Goal: Task Accomplishment & Management: Complete application form

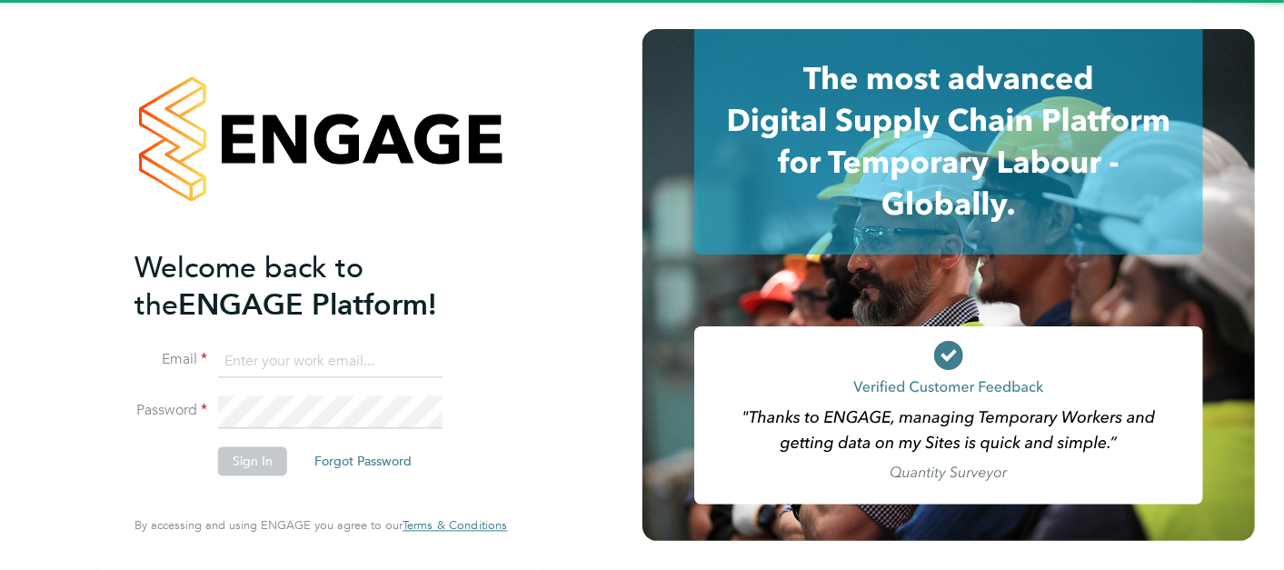
drag, startPoint x: 0, startPoint y: 0, endPoint x: 217, endPoint y: 311, distance: 379.1
click at [317, 359] on input at bounding box center [330, 361] width 224 height 33
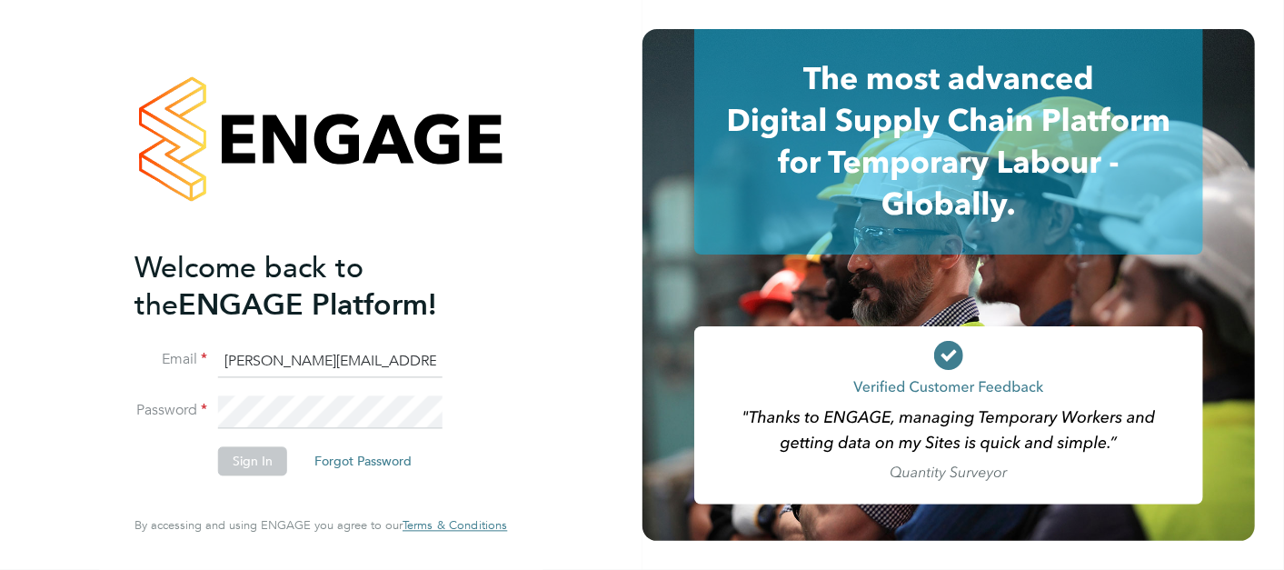
type input "[PERSON_NAME][EMAIL_ADDRESS][PERSON_NAME][PERSON_NAME][DOMAIN_NAME]"
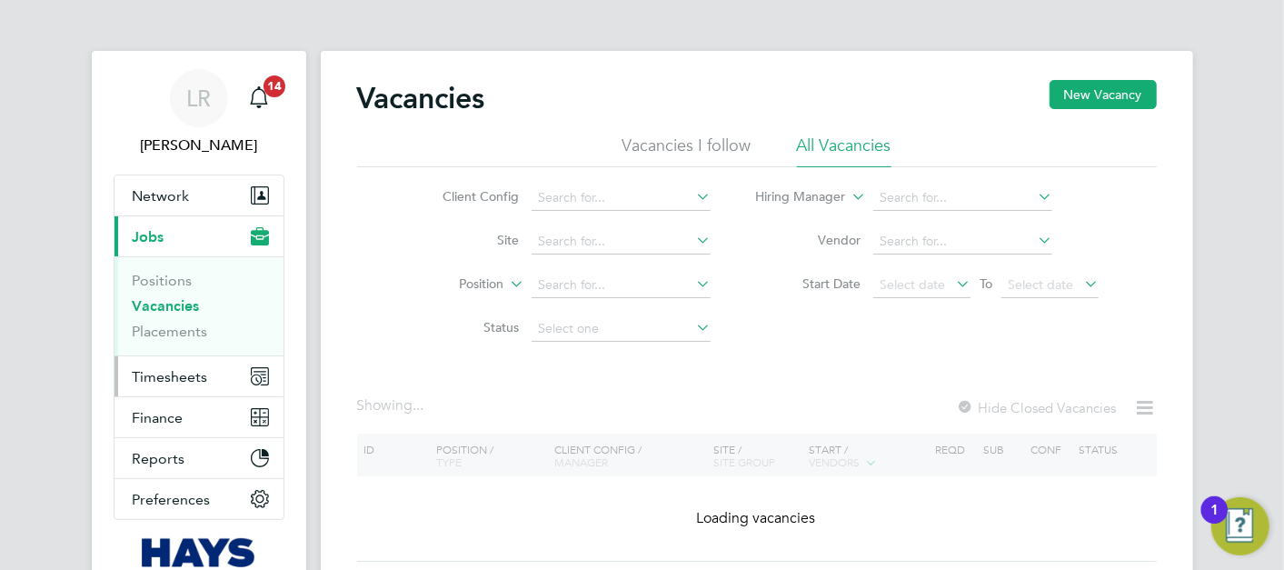
click at [216, 372] on button "Timesheets" at bounding box center [198, 376] width 169 height 40
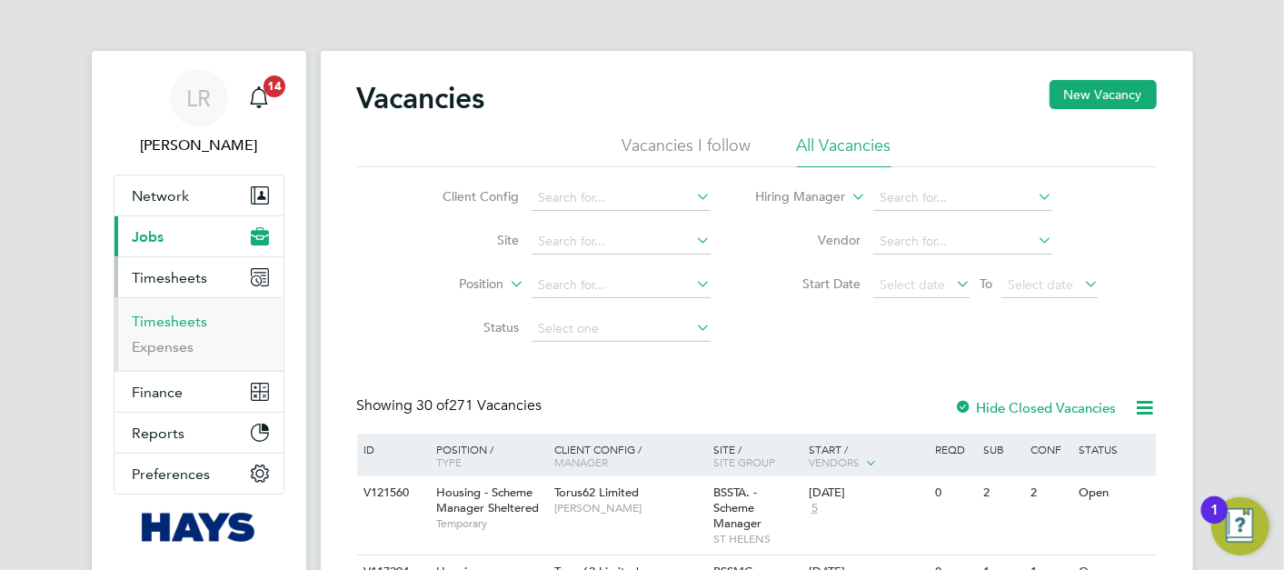
click at [189, 321] on link "Timesheets" at bounding box center [170, 321] width 75 height 17
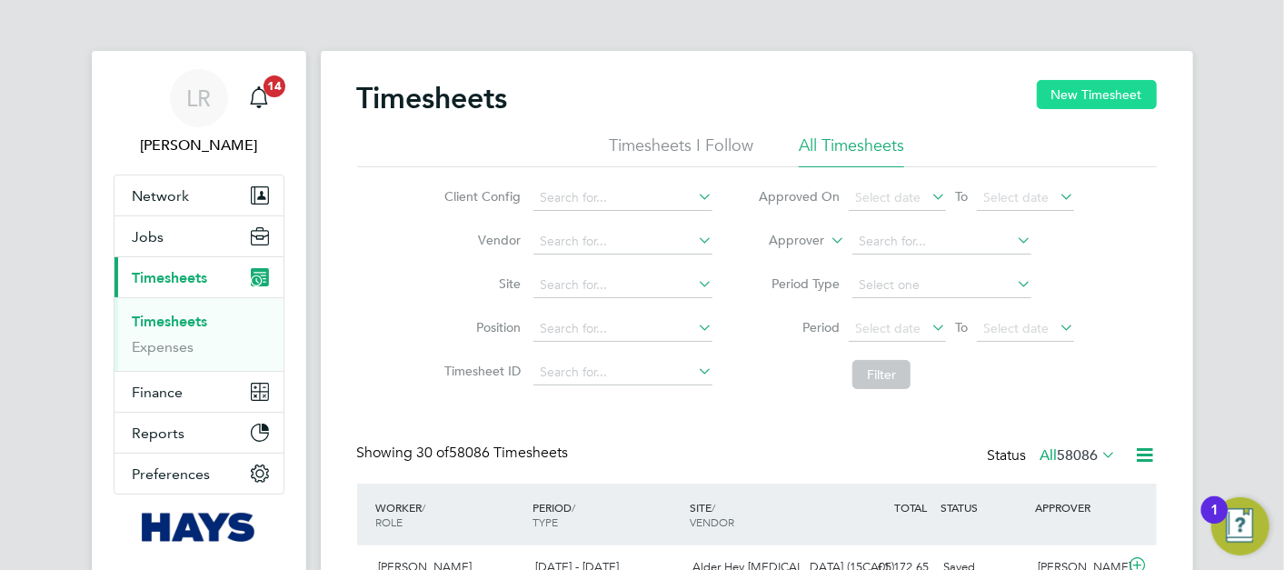
click at [1072, 90] on button "New Timesheet" at bounding box center [1097, 94] width 120 height 29
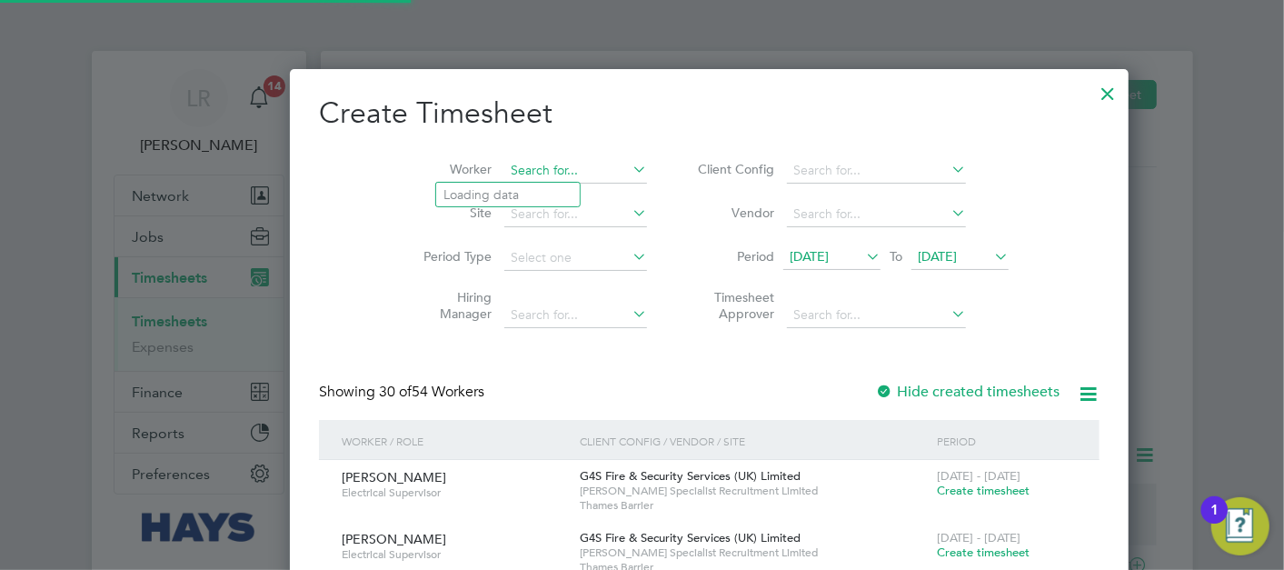
click at [534, 163] on input at bounding box center [575, 170] width 143 height 25
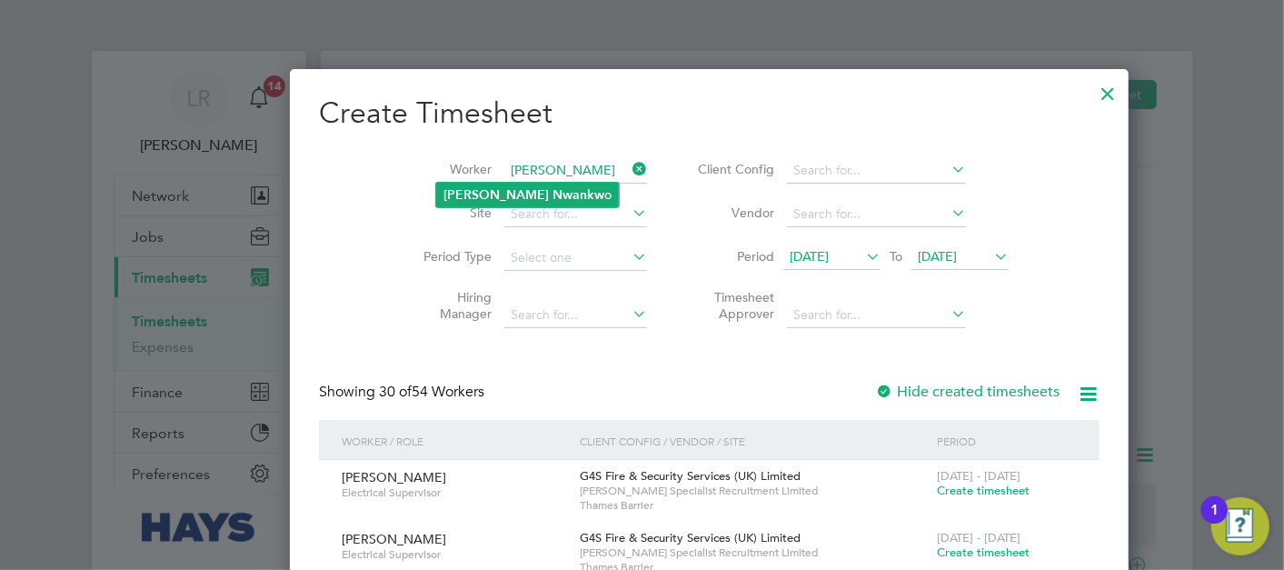
type input "[PERSON_NAME]"
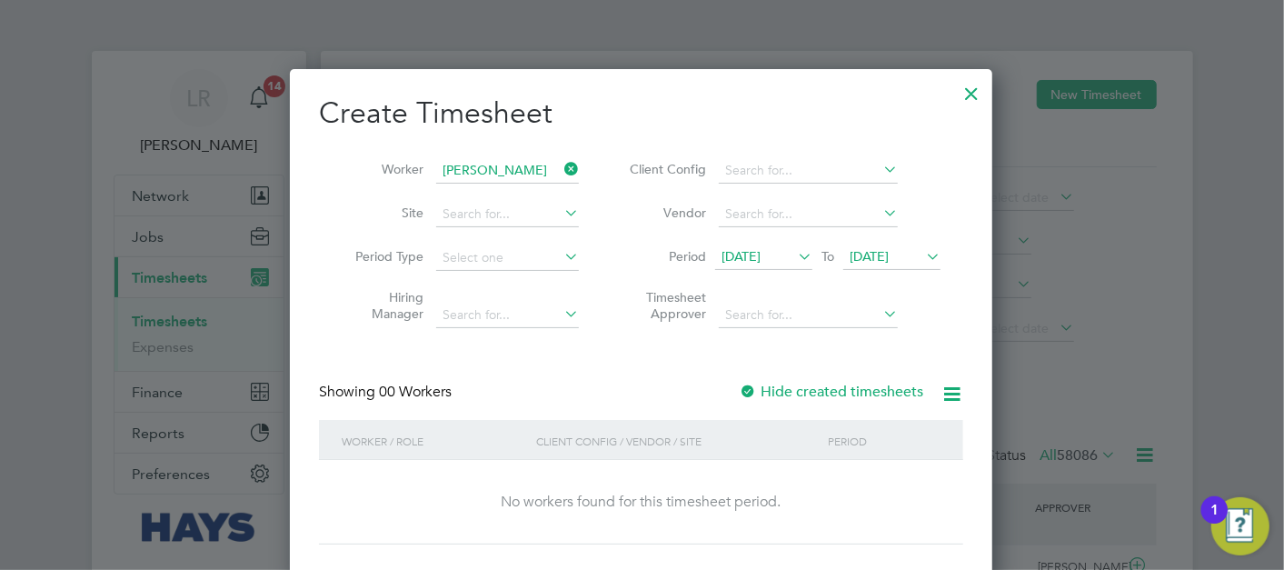
click at [837, 405] on div "Showing 00 Workers Hide created timesheets" at bounding box center [641, 400] width 644 height 37
click at [837, 400] on div "Hide created timesheets" at bounding box center [833, 391] width 188 height 19
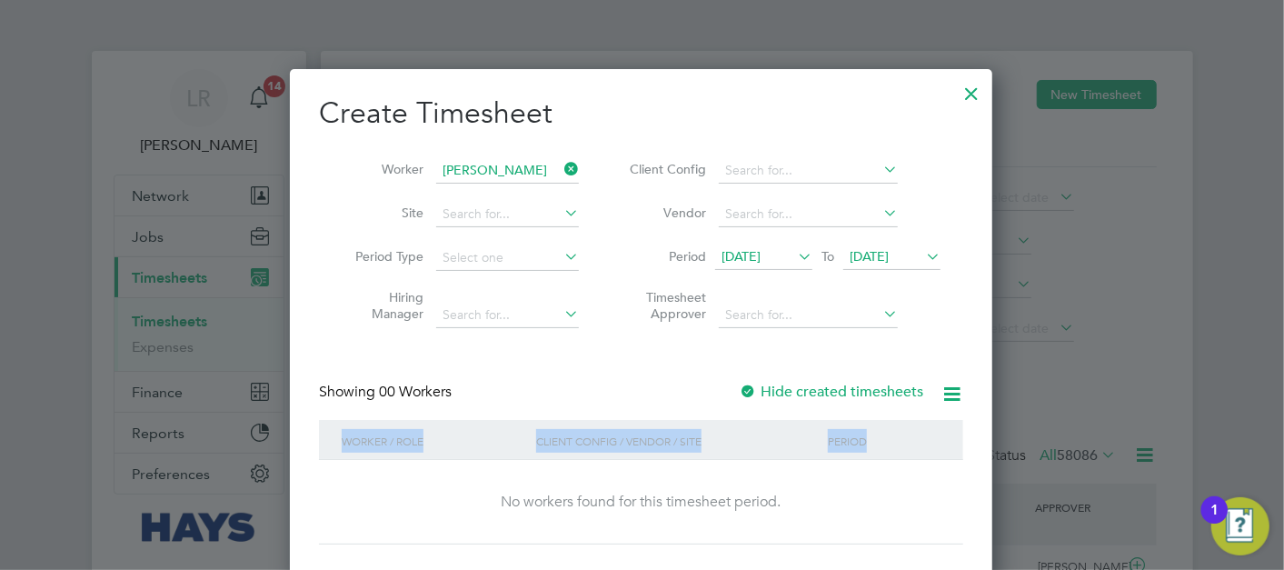
click at [837, 400] on div "Hide created timesheets" at bounding box center [833, 391] width 188 height 19
click at [839, 396] on label "Hide created timesheets" at bounding box center [831, 391] width 184 height 18
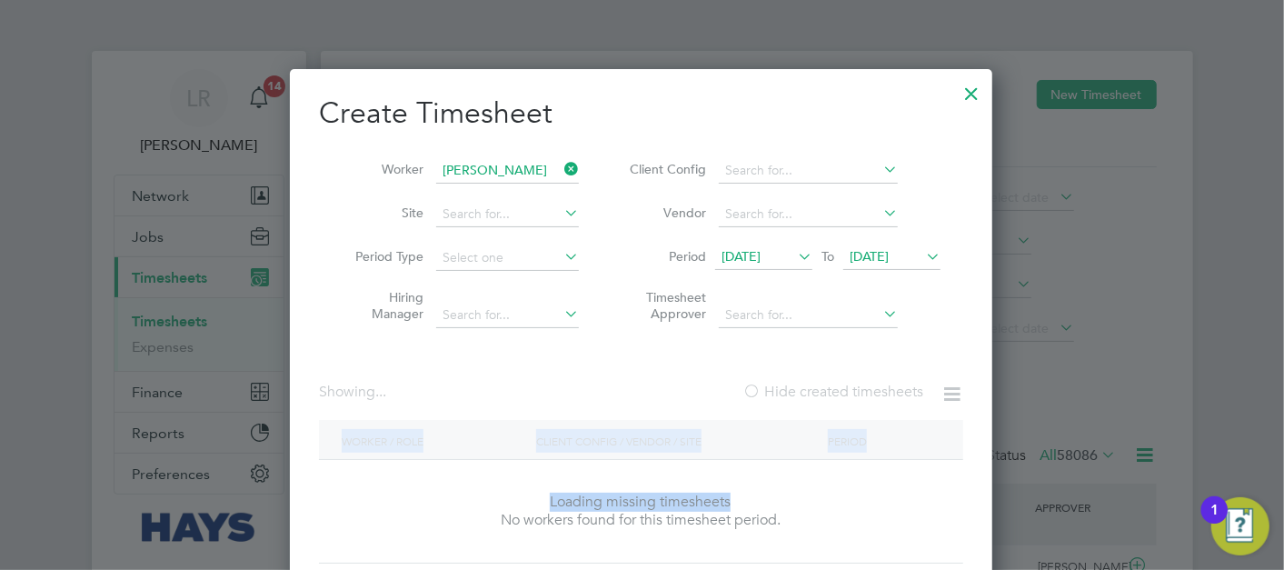
click at [839, 396] on label "Hide created timesheets" at bounding box center [832, 391] width 181 height 18
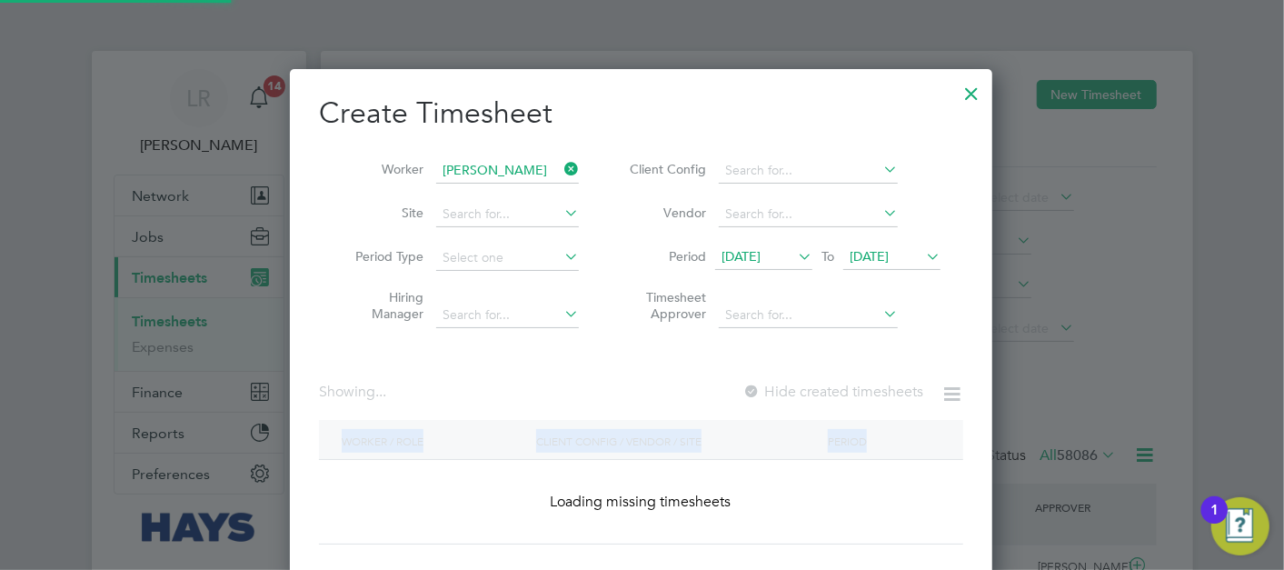
click at [839, 396] on label "Hide created timesheets" at bounding box center [832, 391] width 181 height 18
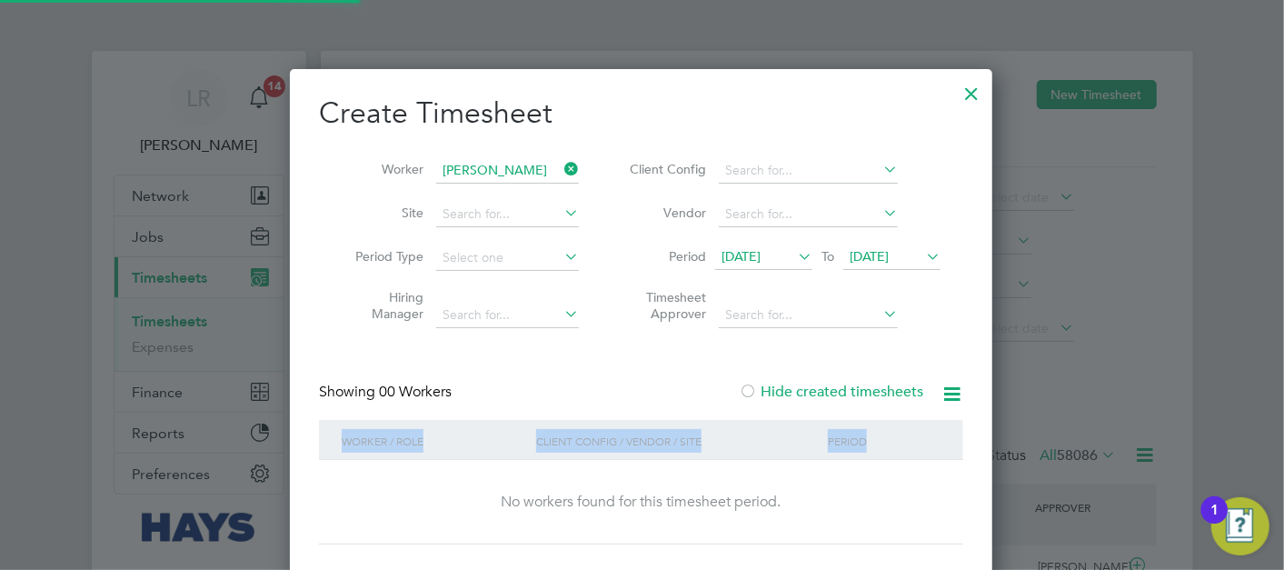
click at [839, 395] on label "Hide created timesheets" at bounding box center [831, 391] width 184 height 18
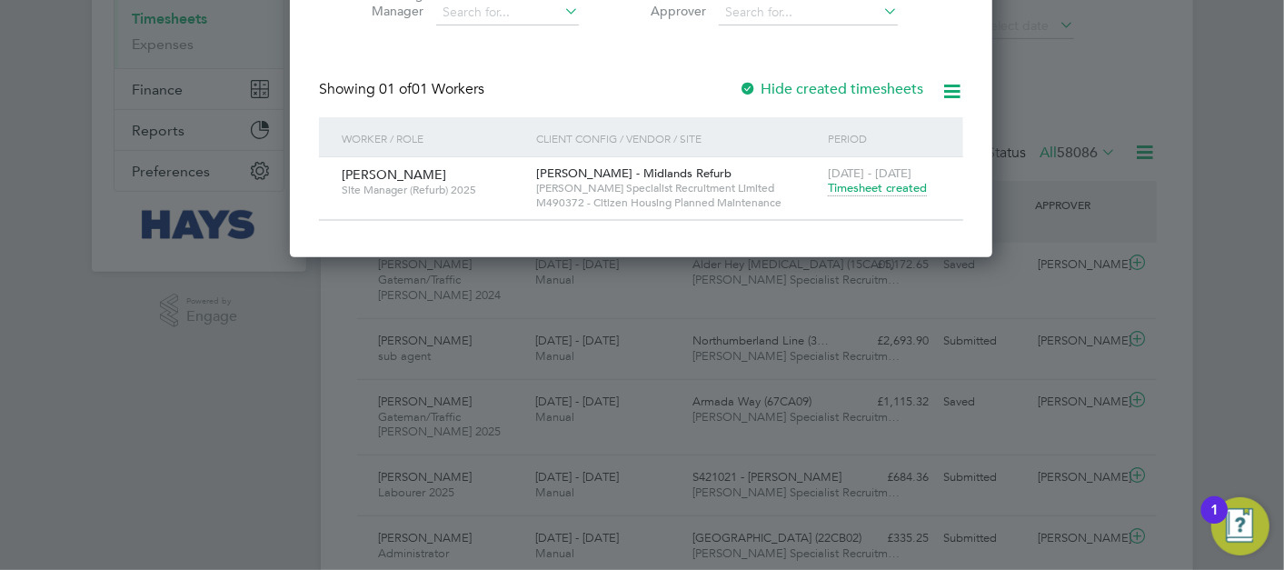
drag, startPoint x: 864, startPoint y: 264, endPoint x: 869, endPoint y: 238, distance: 26.9
click at [864, 264] on div at bounding box center [642, 285] width 1284 height 570
click at [877, 193] on span "Timesheet created" at bounding box center [877, 188] width 99 height 16
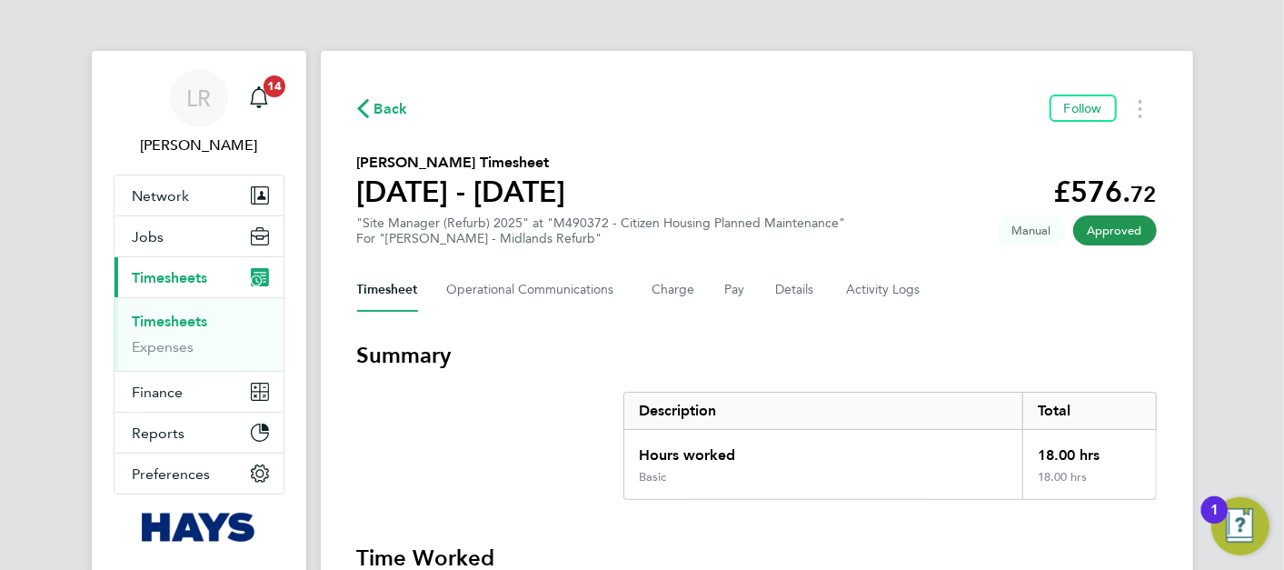
click at [383, 118] on span "Back" at bounding box center [391, 109] width 34 height 22
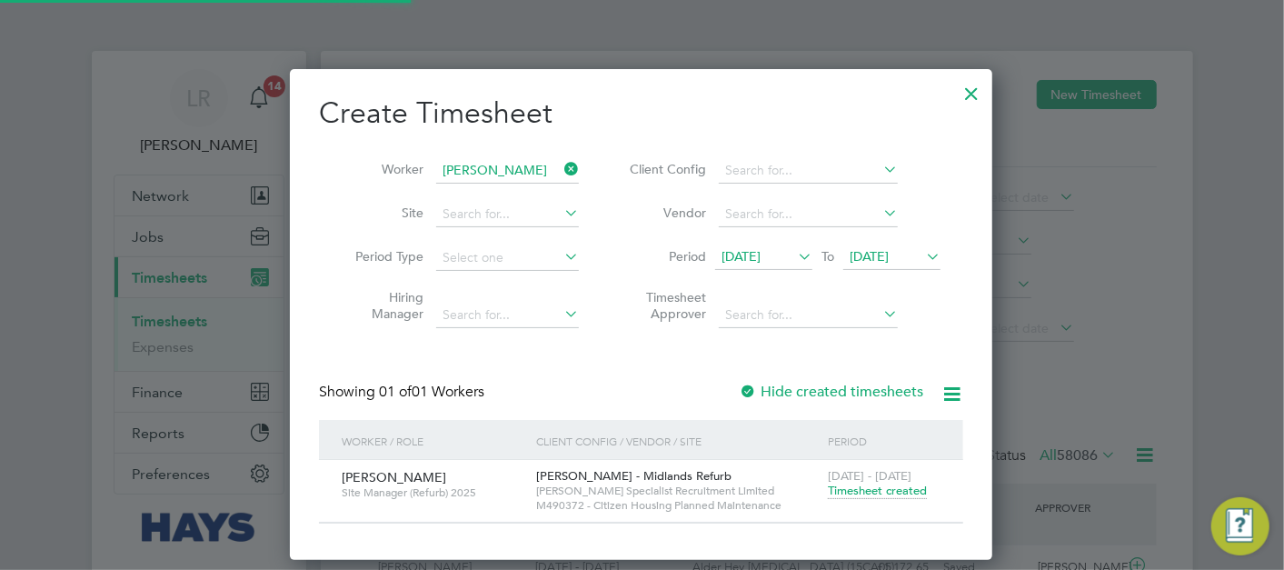
click at [889, 252] on span "[DATE]" at bounding box center [868, 256] width 39 height 16
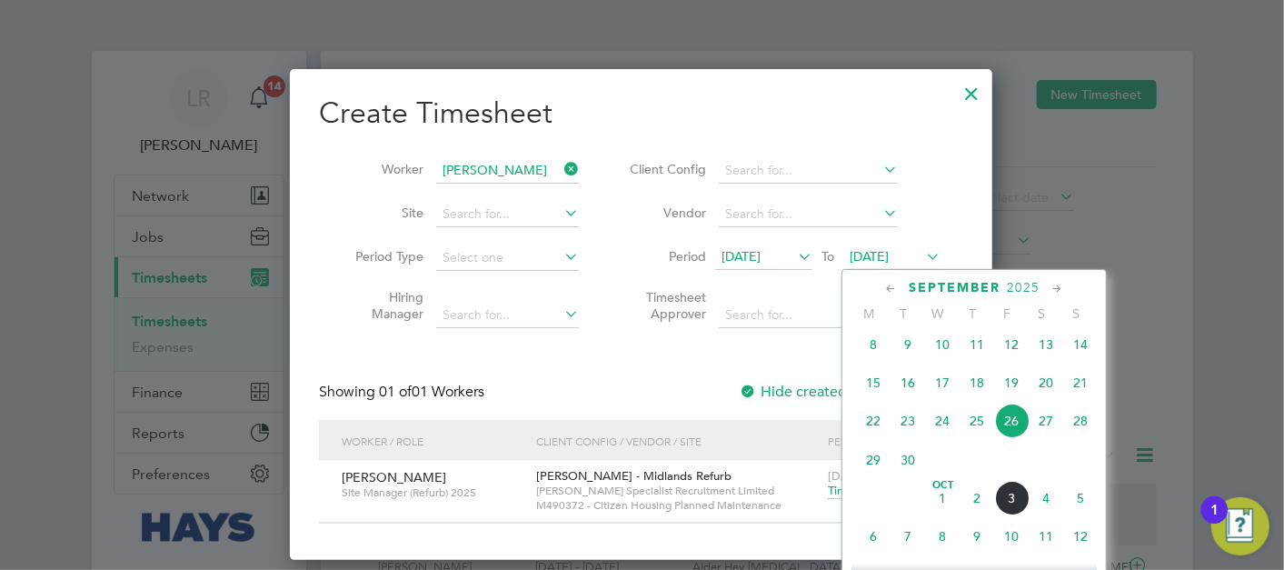
click at [1020, 506] on span "3" at bounding box center [1011, 498] width 35 height 35
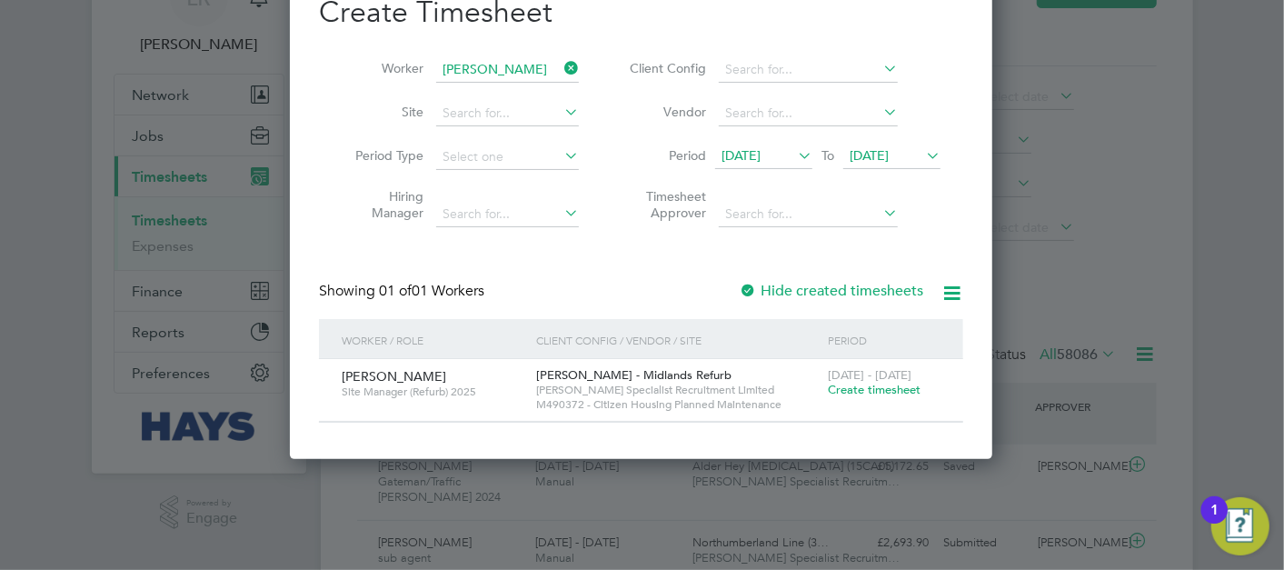
click at [859, 291] on label "Hide created timesheets" at bounding box center [831, 291] width 184 height 18
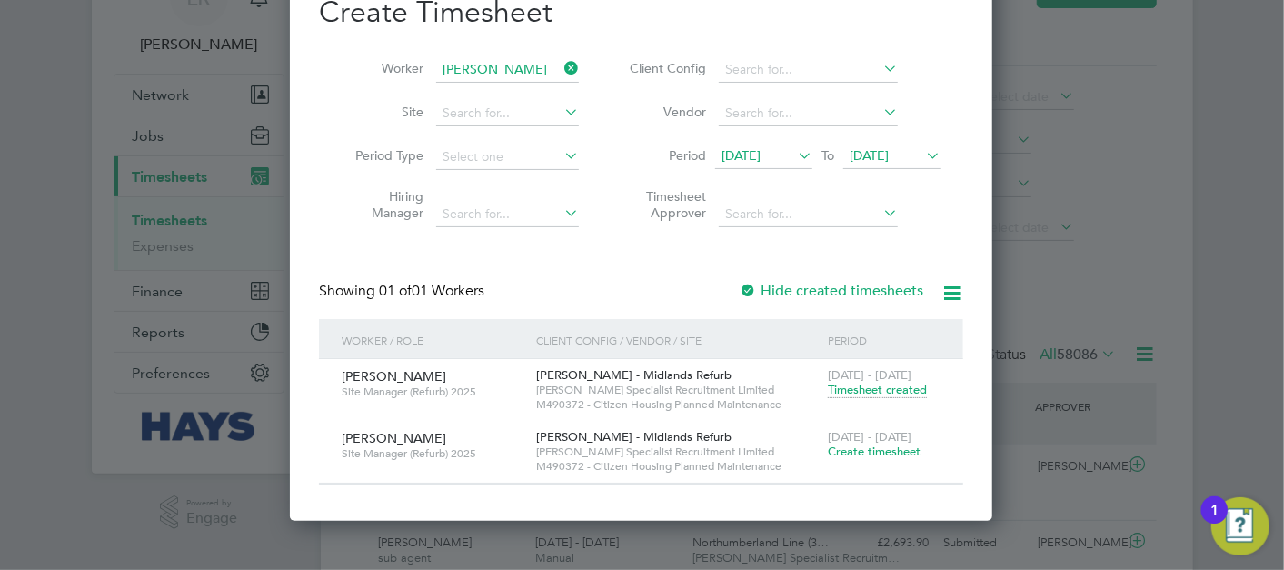
click at [893, 379] on span "[DATE] - [DATE]" at bounding box center [870, 374] width 84 height 15
click at [894, 384] on span "Timesheet created" at bounding box center [877, 390] width 99 height 16
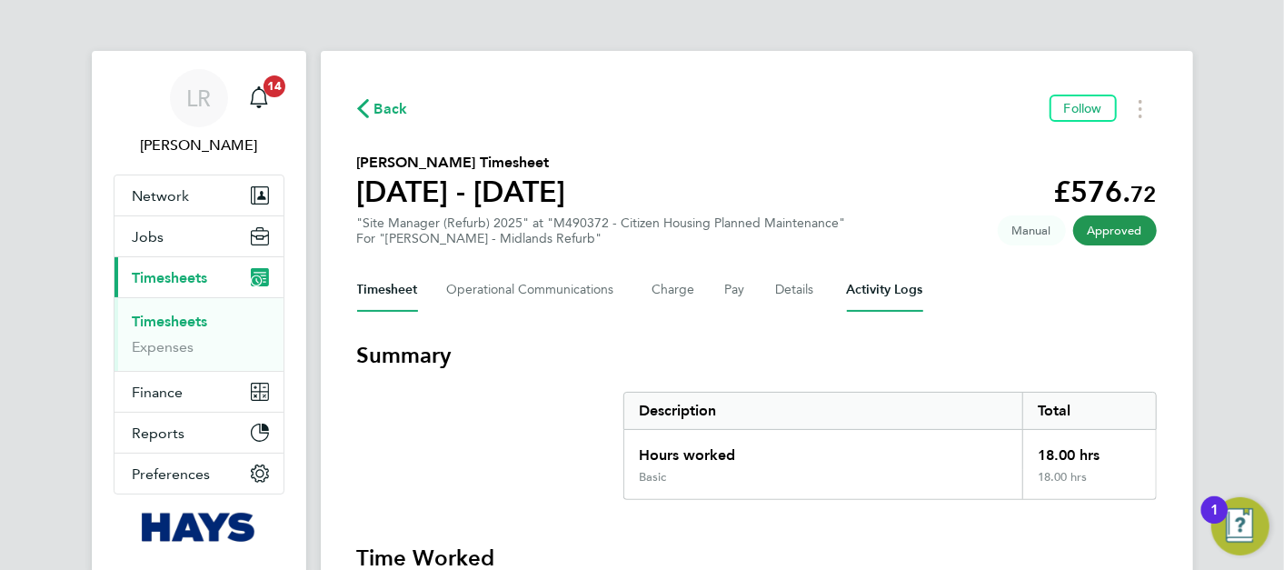
click at [862, 287] on Logs-tab "Activity Logs" at bounding box center [885, 290] width 76 height 44
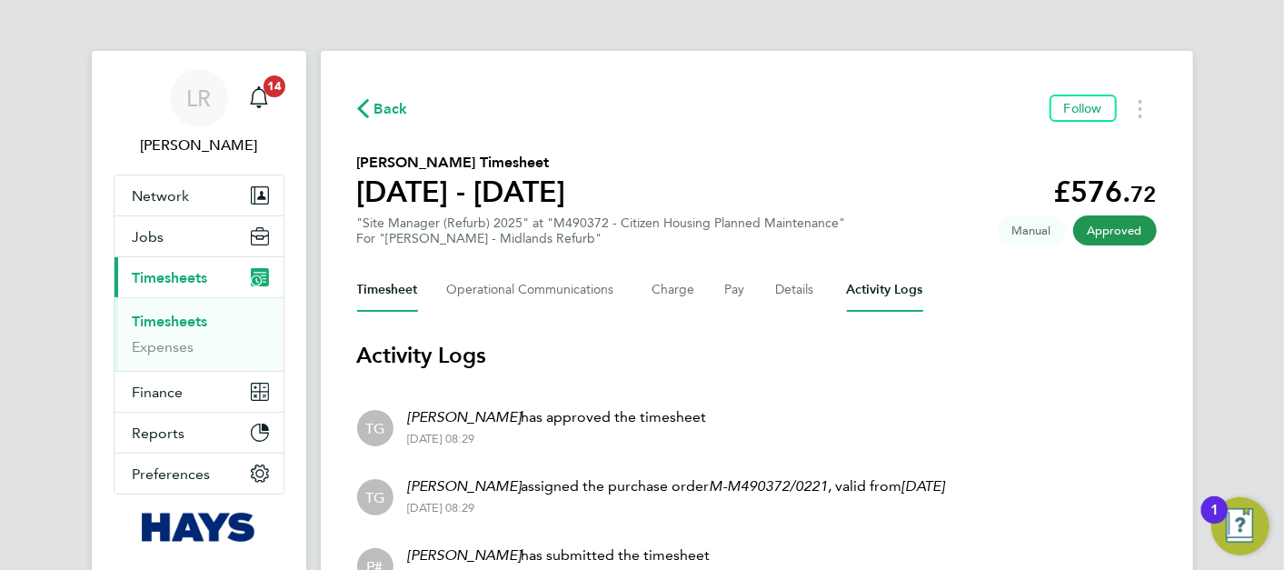
click at [393, 288] on button "Timesheet" at bounding box center [387, 290] width 61 height 44
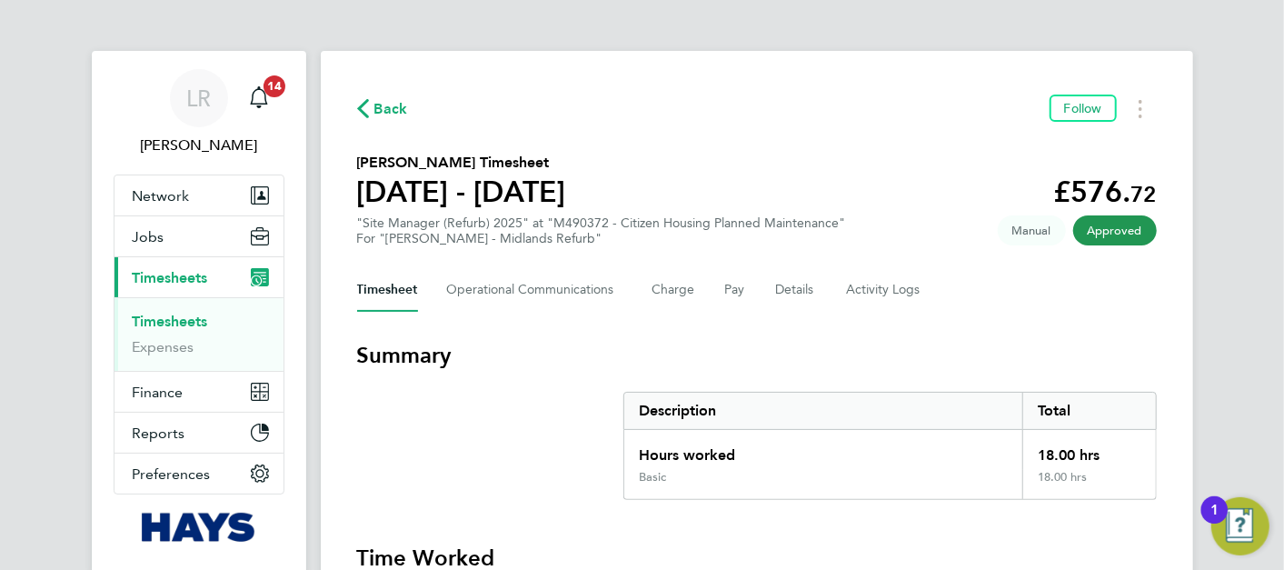
click at [722, 231] on div "For "[PERSON_NAME] - Midlands Refurb"" at bounding box center [601, 238] width 489 height 15
click at [723, 228] on div ""Site Manager (Refurb) 2025" at "M490372 - Citizen Housing Planned Maintenance"…" at bounding box center [601, 230] width 489 height 31
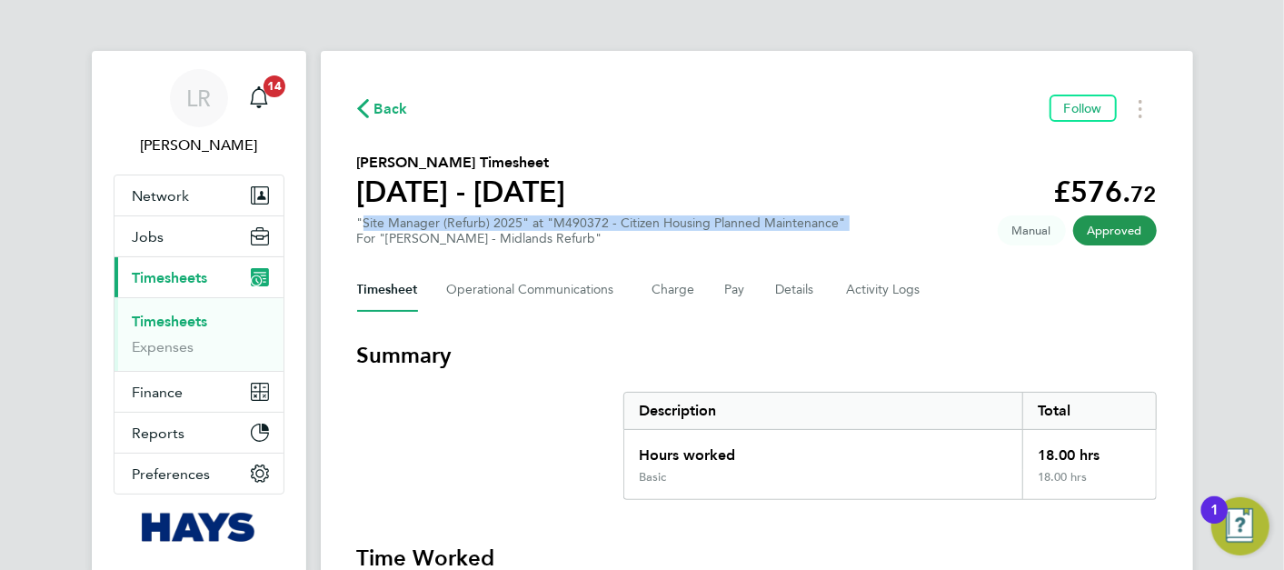
click at [723, 228] on div ""Site Manager (Refurb) 2025" at "M490372 - Citizen Housing Planned Maintenance"…" at bounding box center [601, 230] width 489 height 31
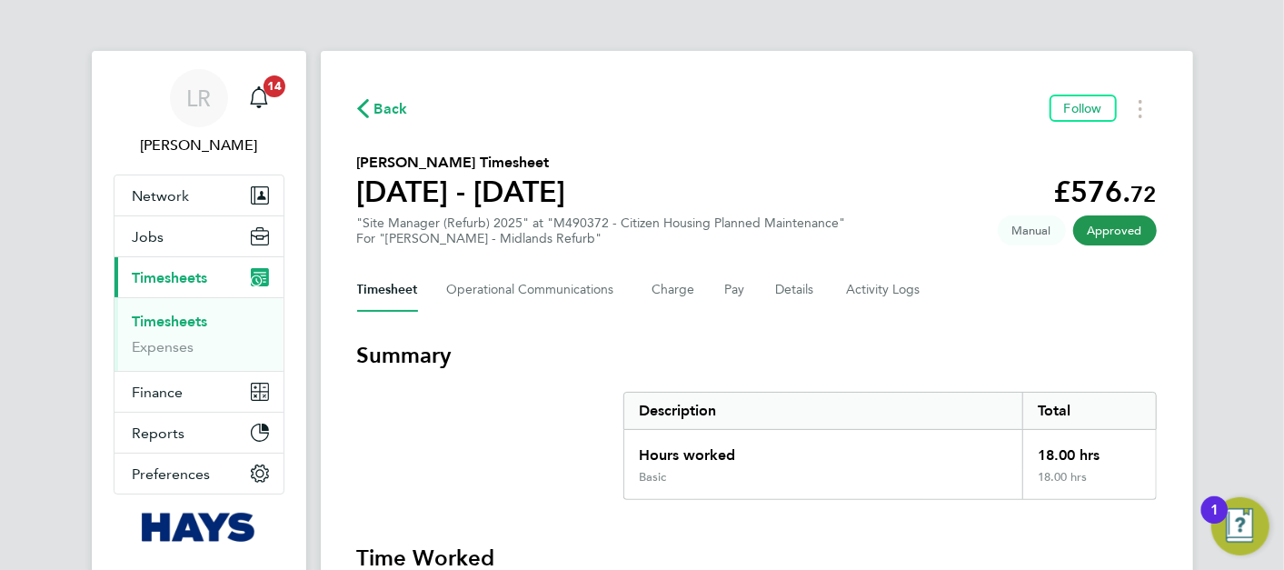
drag, startPoint x: 723, startPoint y: 228, endPoint x: 719, endPoint y: 236, distance: 9.4
click at [719, 236] on div "For "[PERSON_NAME] - Midlands Refurb"" at bounding box center [601, 238] width 489 height 15
click at [387, 96] on div "Back Follow [PERSON_NAME] Timesheet [DATE] - [DATE] £576. 72 "Site Manager (Ref…" at bounding box center [757, 476] width 872 height 850
click at [389, 102] on span "Back" at bounding box center [391, 109] width 34 height 22
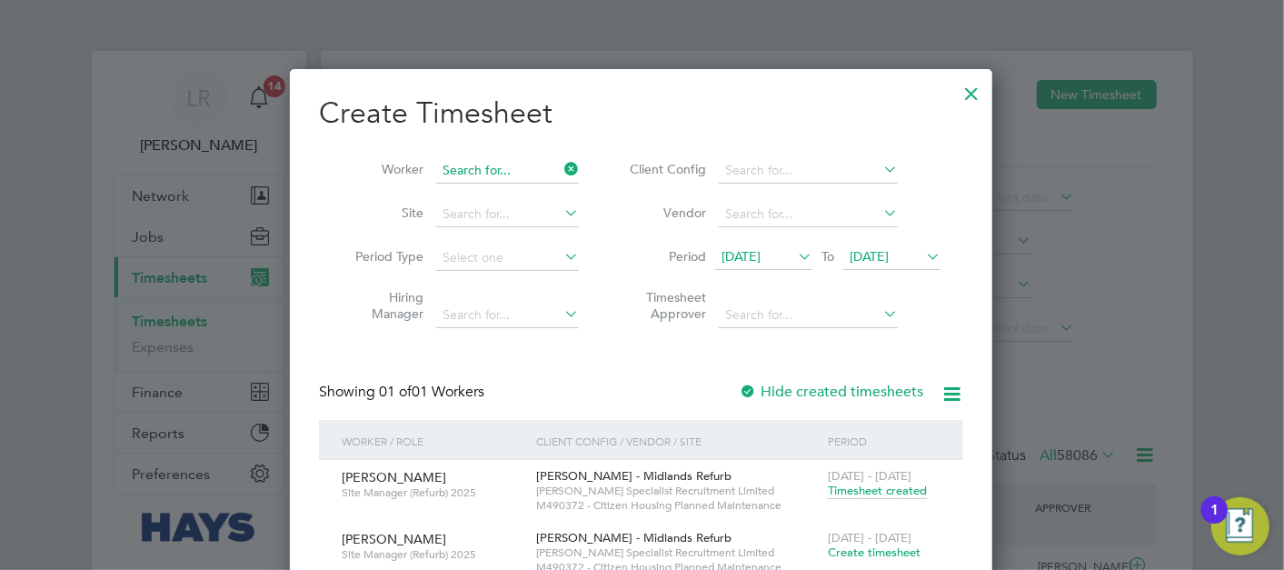
click at [546, 165] on input at bounding box center [507, 170] width 143 height 25
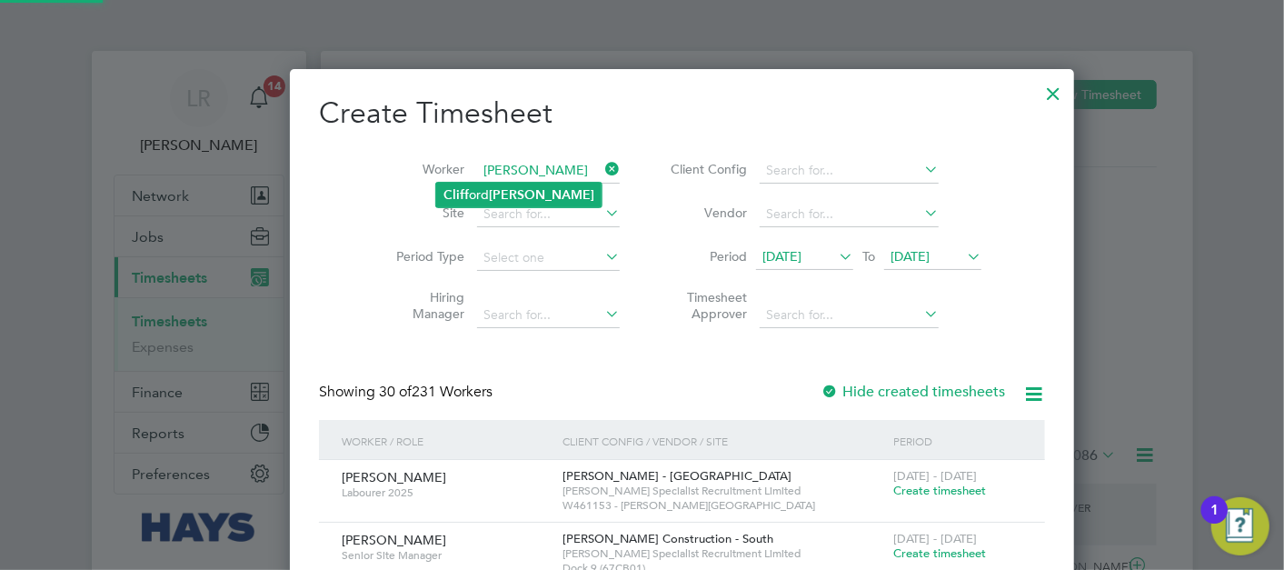
type input "[PERSON_NAME]"
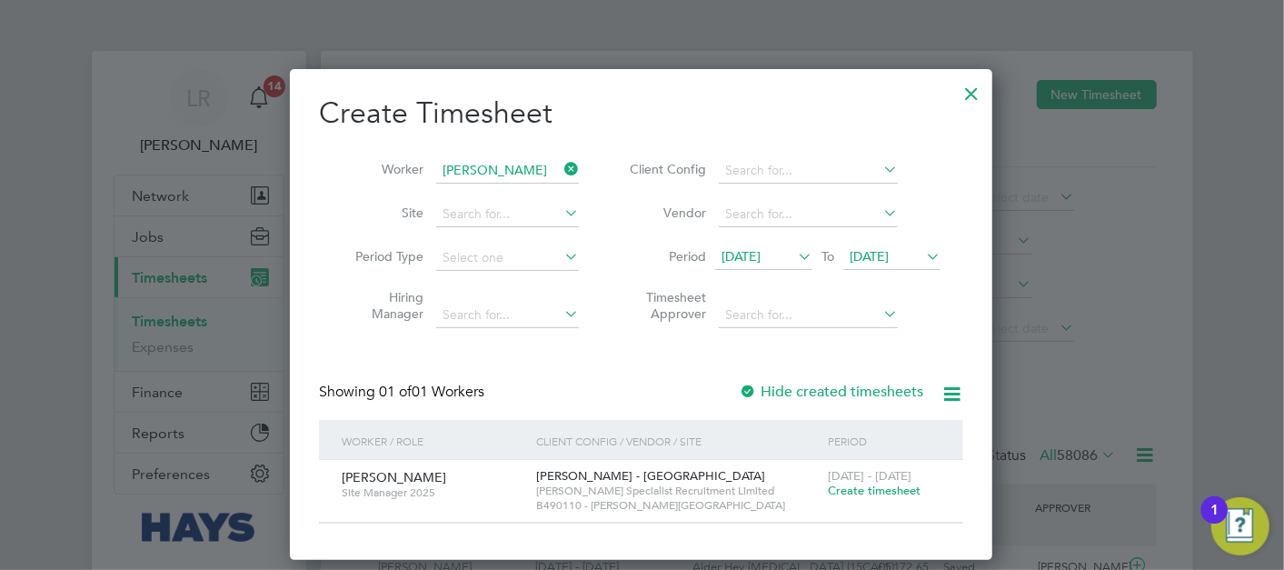
click at [856, 388] on label "Hide created timesheets" at bounding box center [831, 391] width 184 height 18
drag, startPoint x: 866, startPoint y: 382, endPoint x: 855, endPoint y: 400, distance: 20.4
click at [862, 391] on label "Hide created timesheets" at bounding box center [831, 391] width 184 height 18
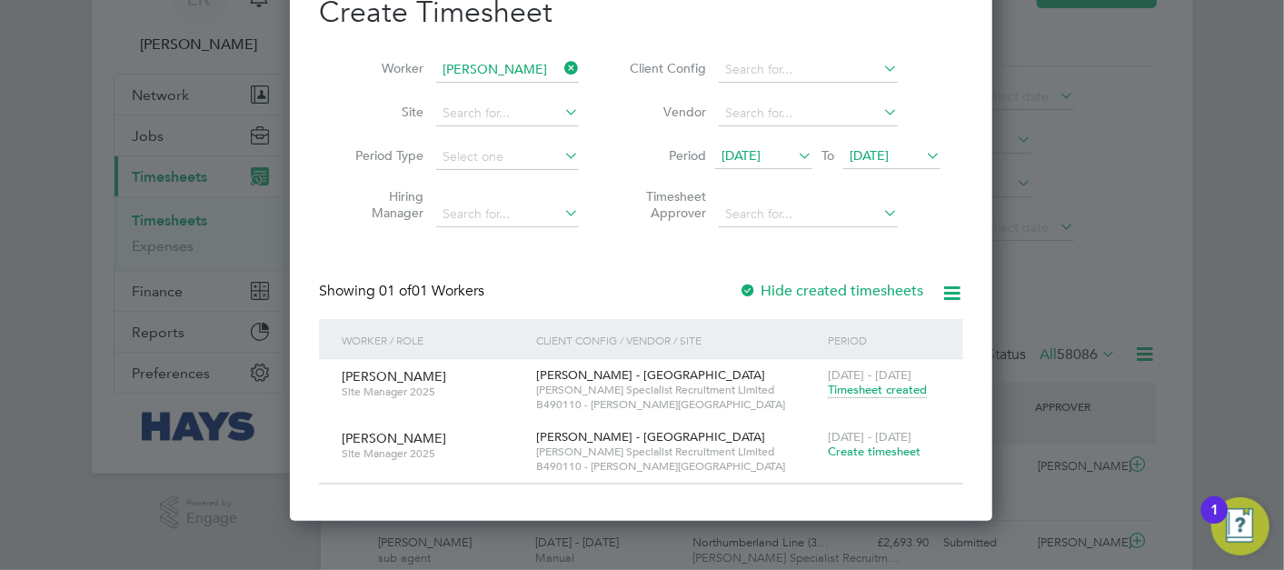
click at [492, 56] on li "Worker [PERSON_NAME]" at bounding box center [460, 70] width 283 height 44
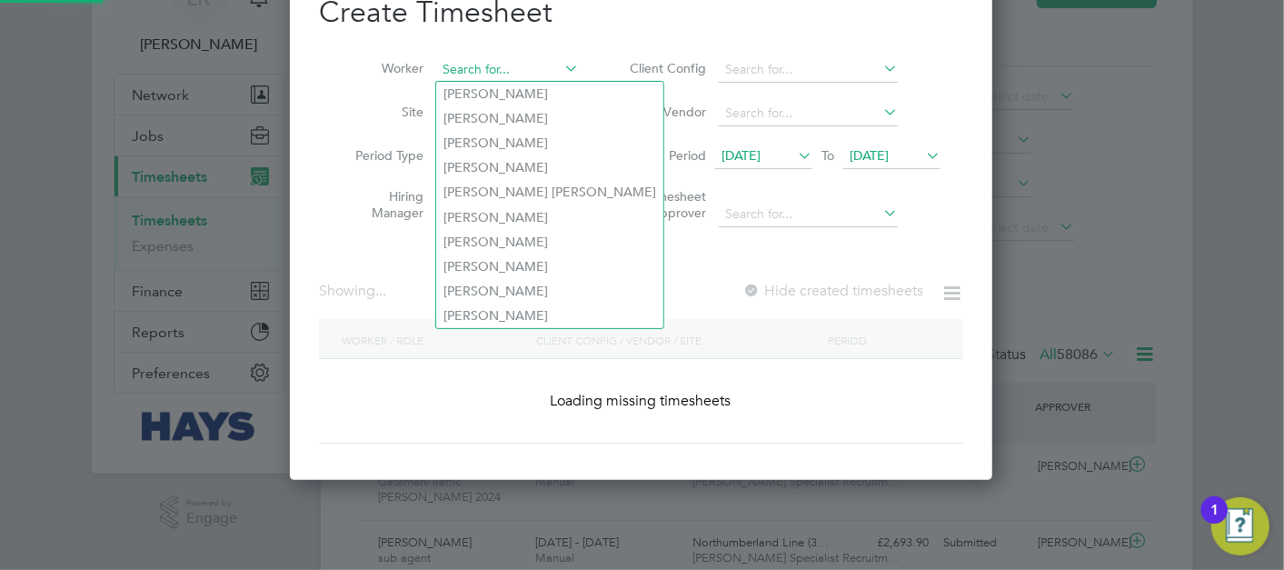
click at [497, 65] on input at bounding box center [507, 69] width 143 height 25
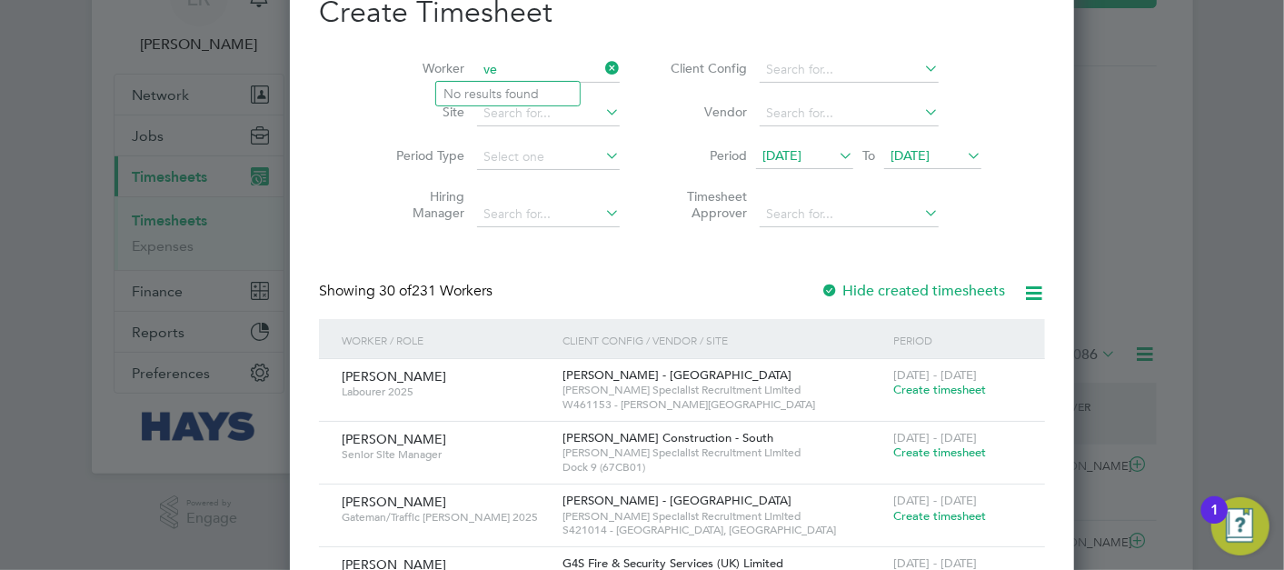
type input "v"
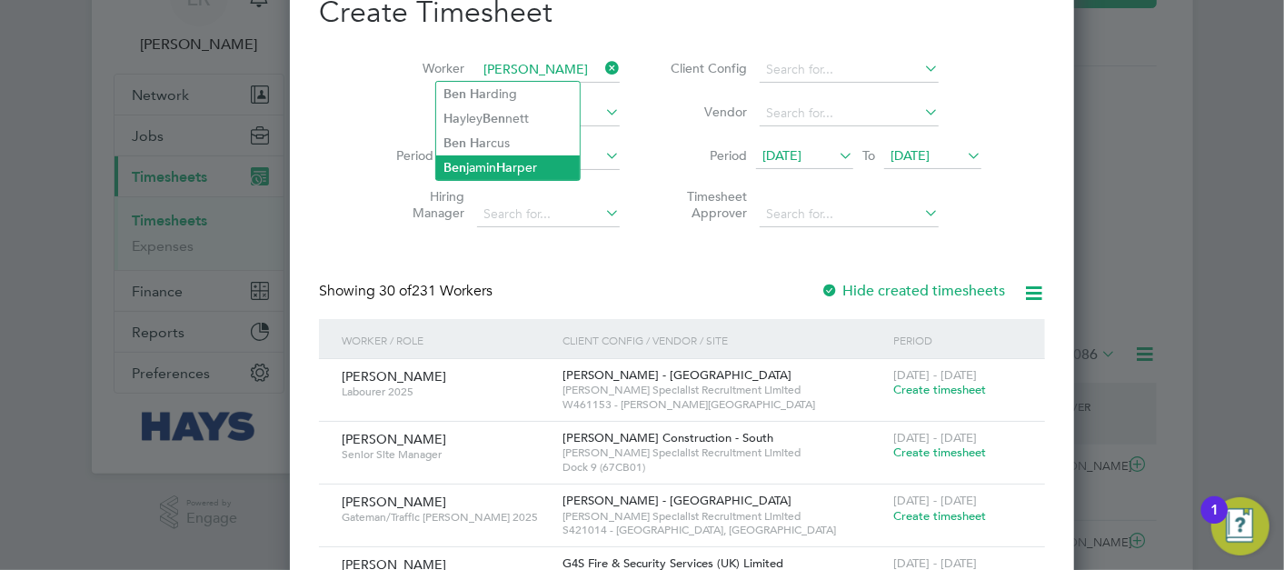
type input "[PERSON_NAME]"
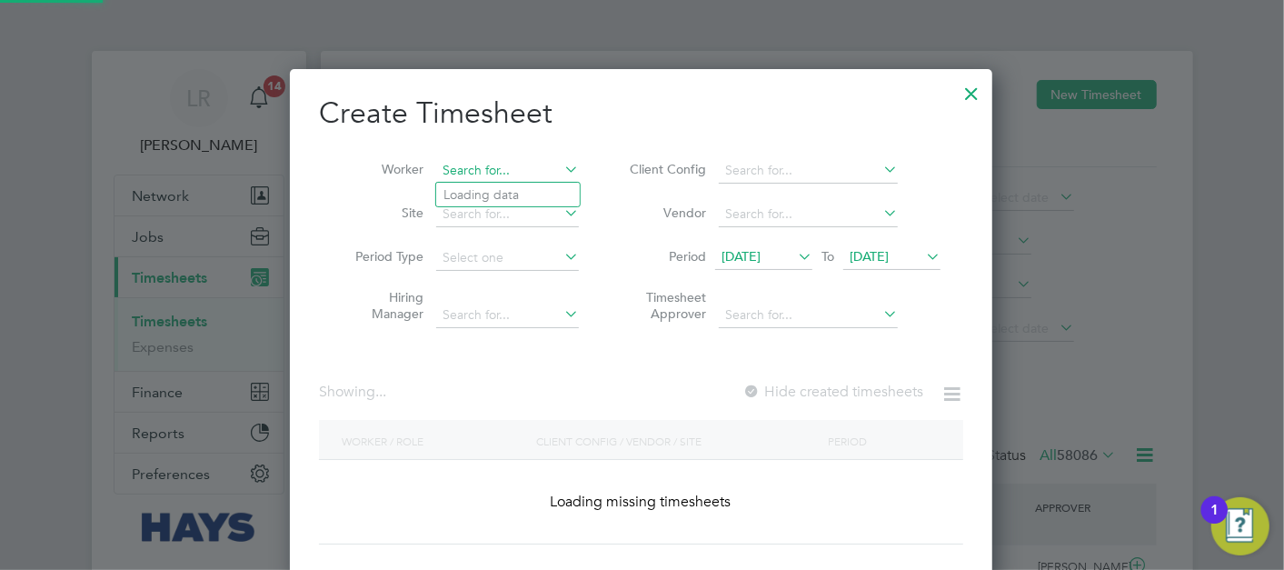
click at [513, 176] on input at bounding box center [507, 170] width 143 height 25
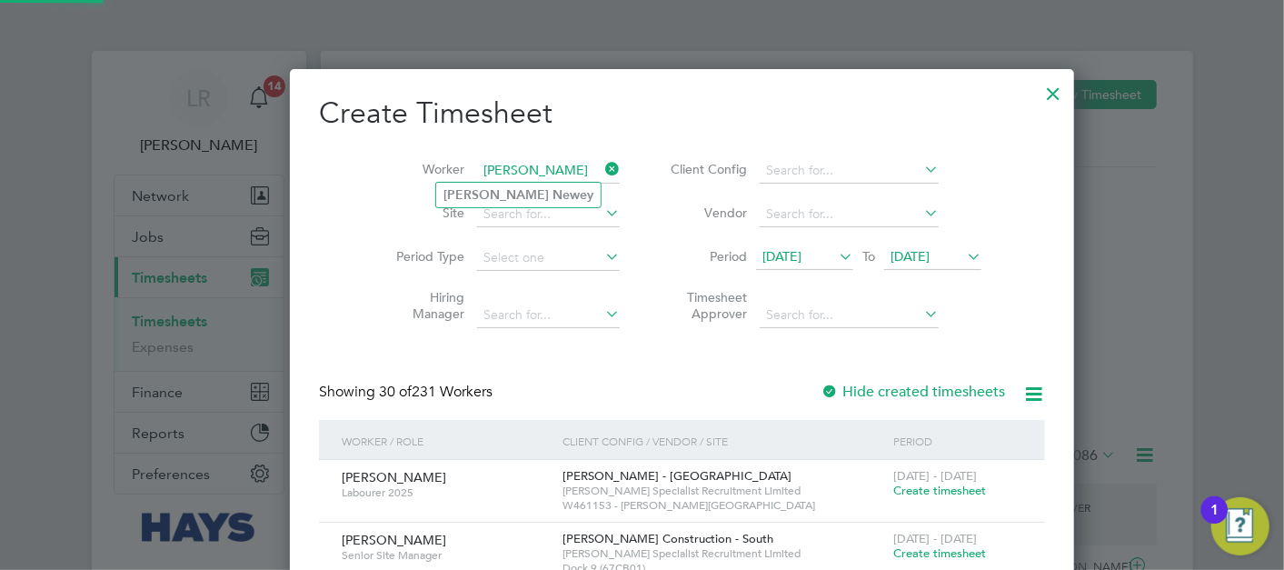
type input "[PERSON_NAME]"
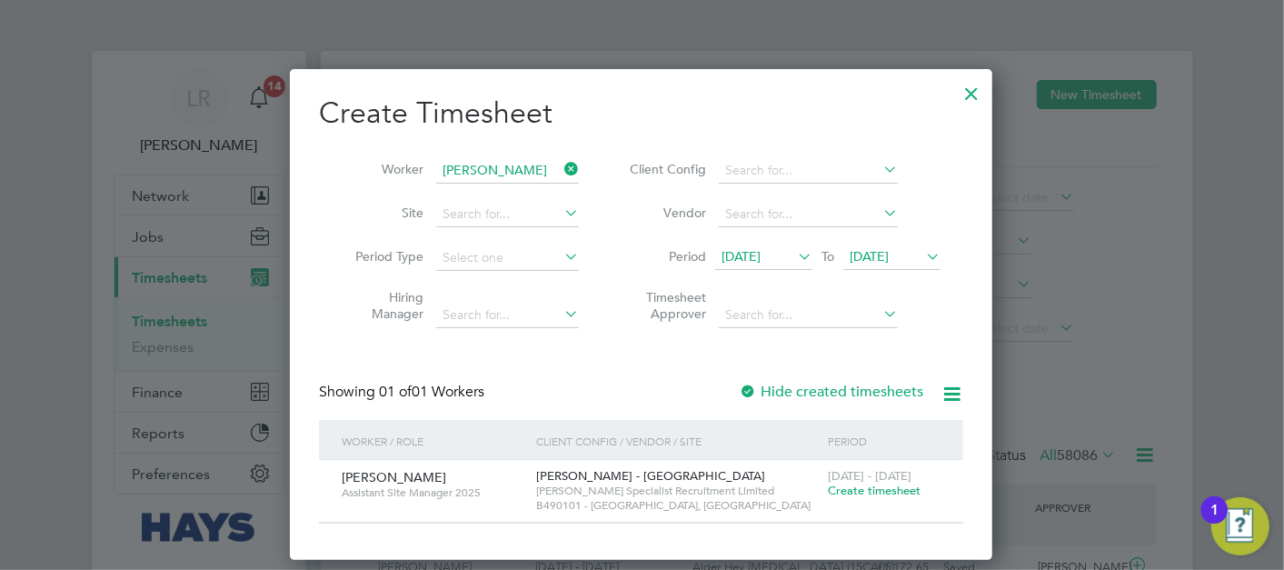
click at [771, 394] on label "Hide created timesheets" at bounding box center [831, 391] width 184 height 18
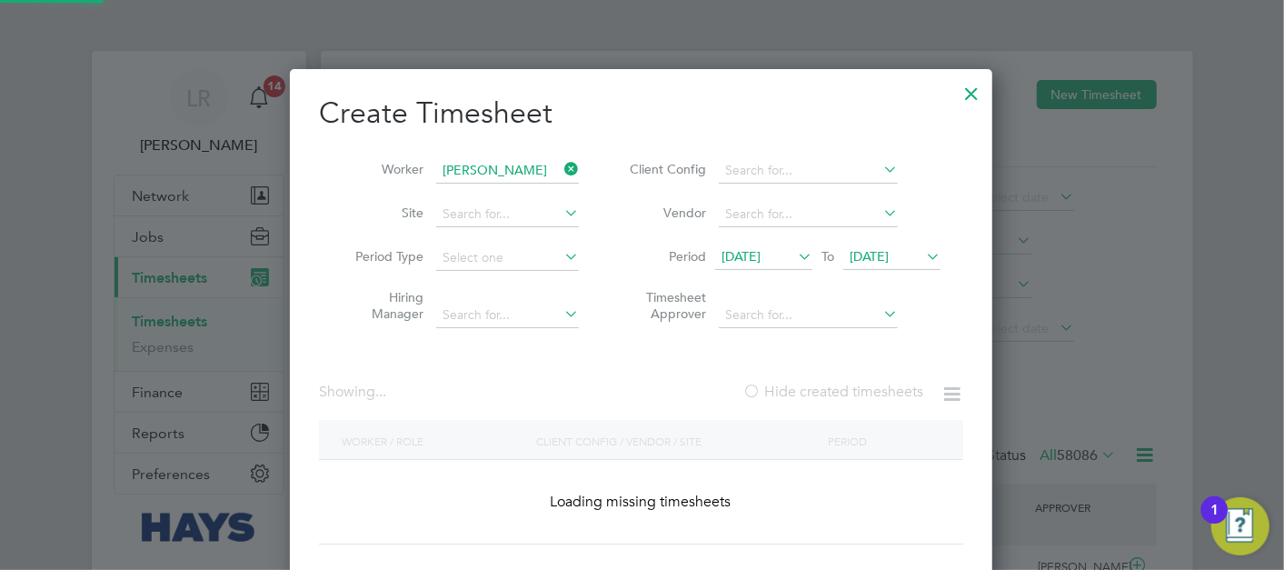
click at [771, 394] on label "Hide created timesheets" at bounding box center [832, 391] width 181 height 18
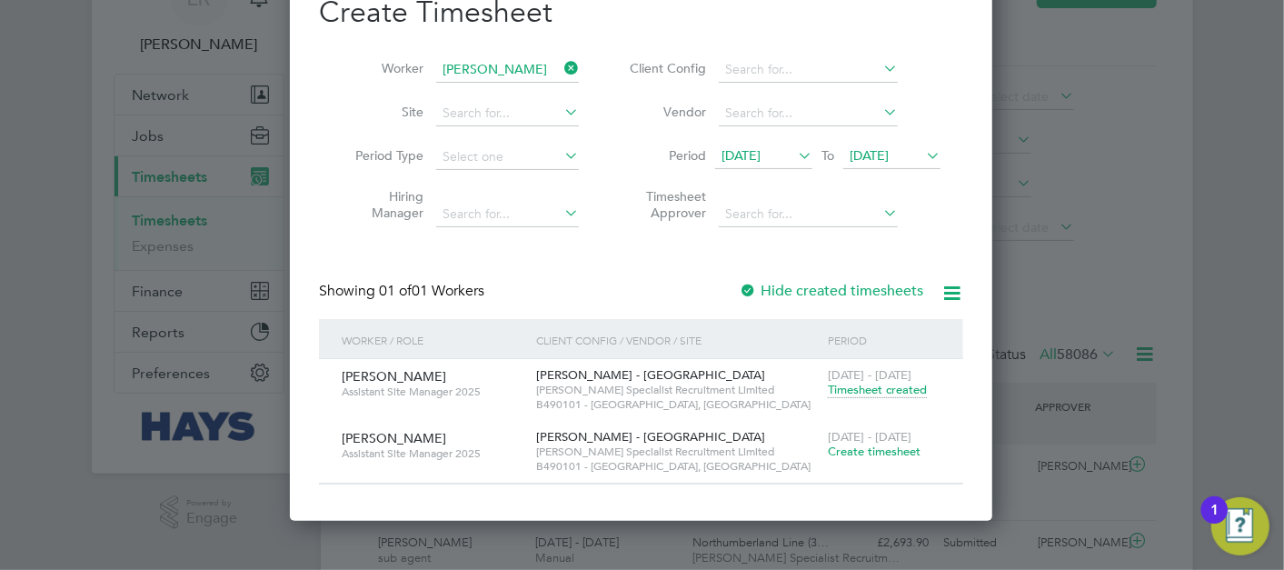
click at [870, 388] on span "Timesheet created" at bounding box center [877, 390] width 99 height 16
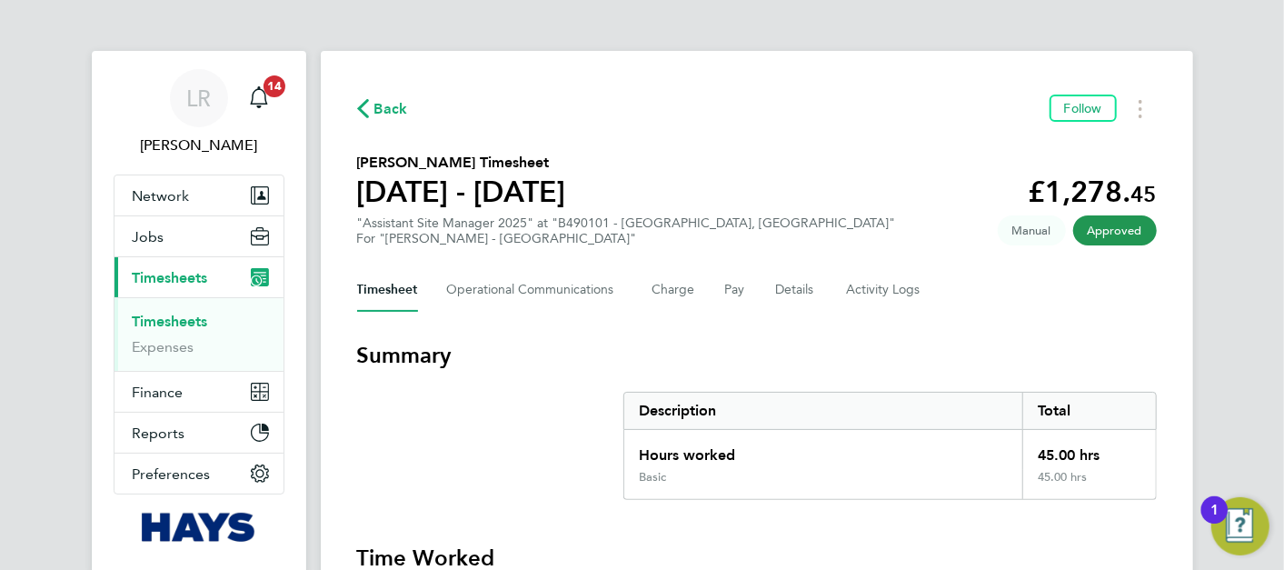
drag, startPoint x: 392, startPoint y: 107, endPoint x: 455, endPoint y: 83, distance: 68.2
click at [392, 106] on span "Back" at bounding box center [391, 109] width 34 height 22
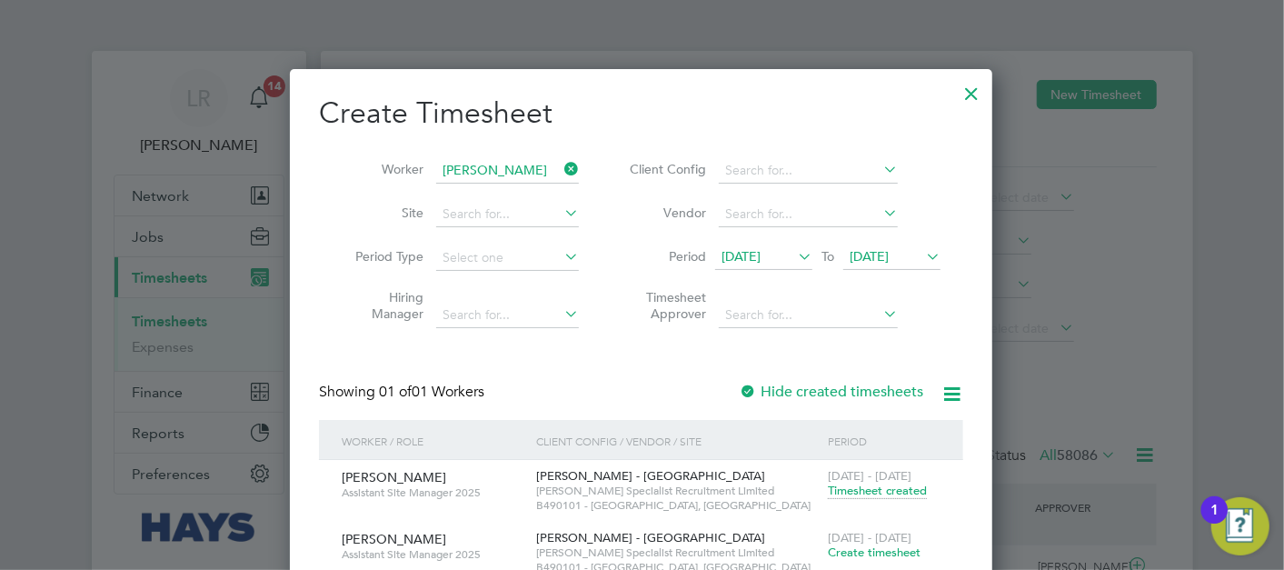
drag, startPoint x: 967, startPoint y: 95, endPoint x: 309, endPoint y: 68, distance: 658.4
click at [963, 95] on div at bounding box center [971, 89] width 33 height 33
